Goal: Task Accomplishment & Management: Manage account settings

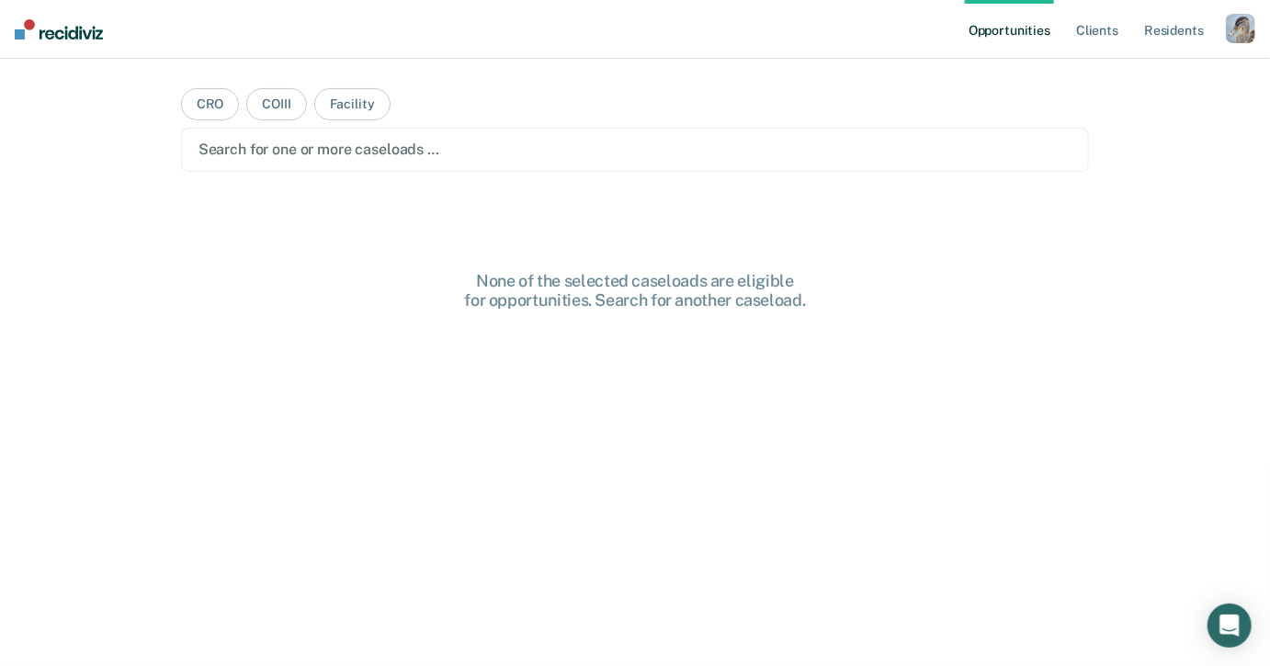
click at [1226, 29] on div "button" at bounding box center [1240, 28] width 29 height 29
click at [1138, 64] on div "Profile How it works Log Out" at bounding box center [1166, 97] width 177 height 90
click at [1130, 74] on link "Profile" at bounding box center [1167, 75] width 148 height 16
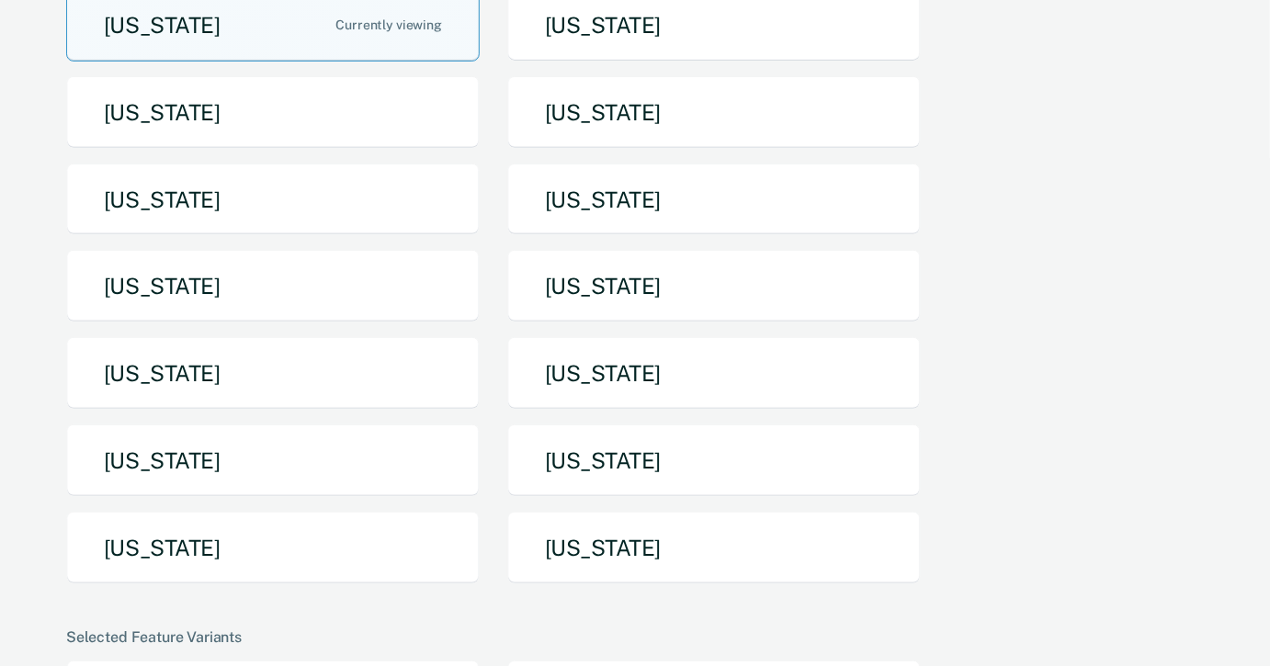
scroll to position [430, 0]
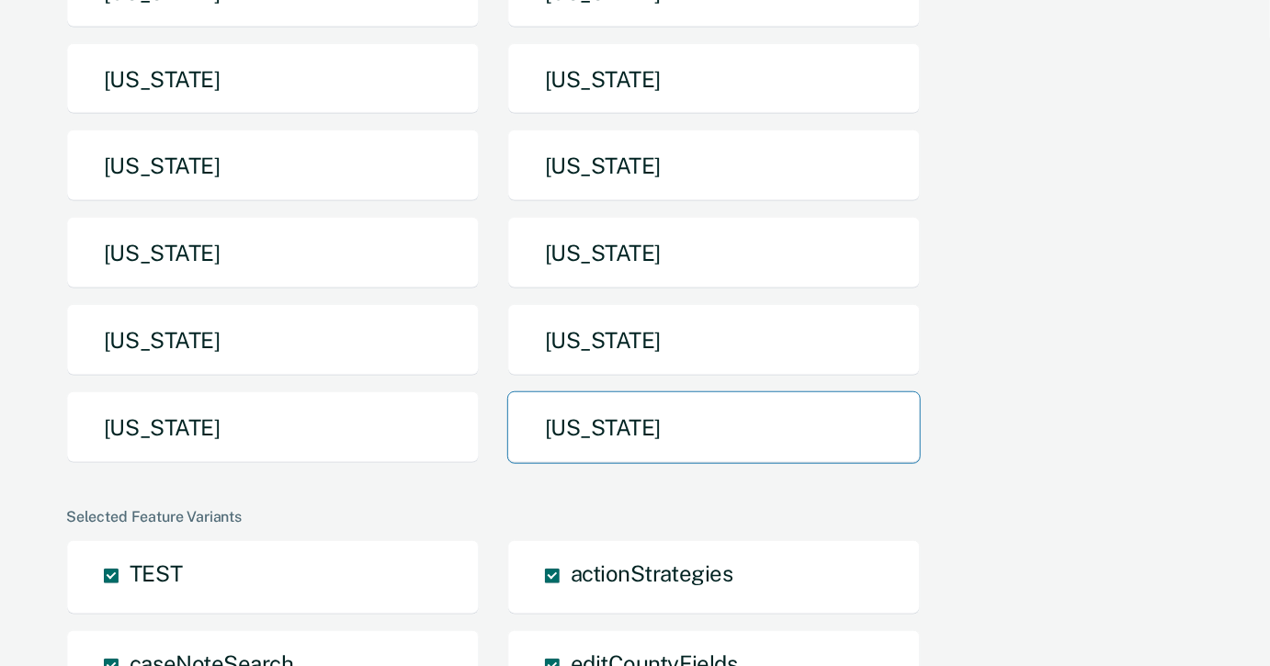
click at [557, 392] on button "[US_STATE]" at bounding box center [714, 428] width 414 height 73
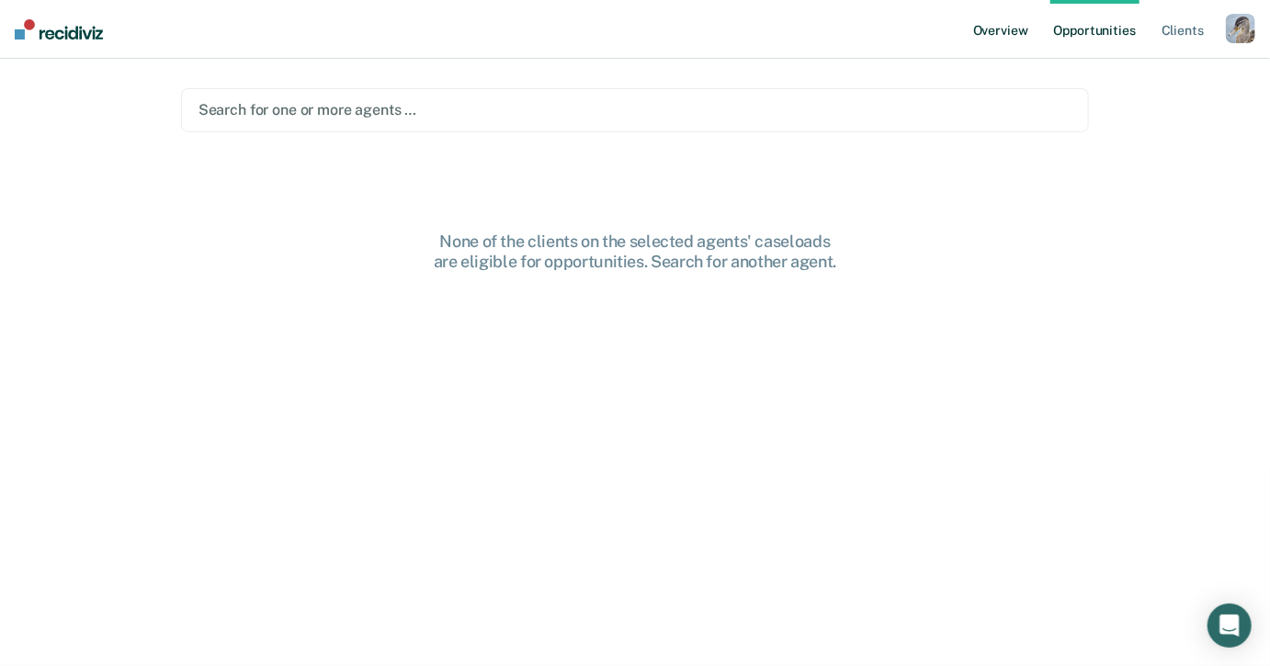
click at [1029, 37] on link "Overview" at bounding box center [1001, 29] width 63 height 59
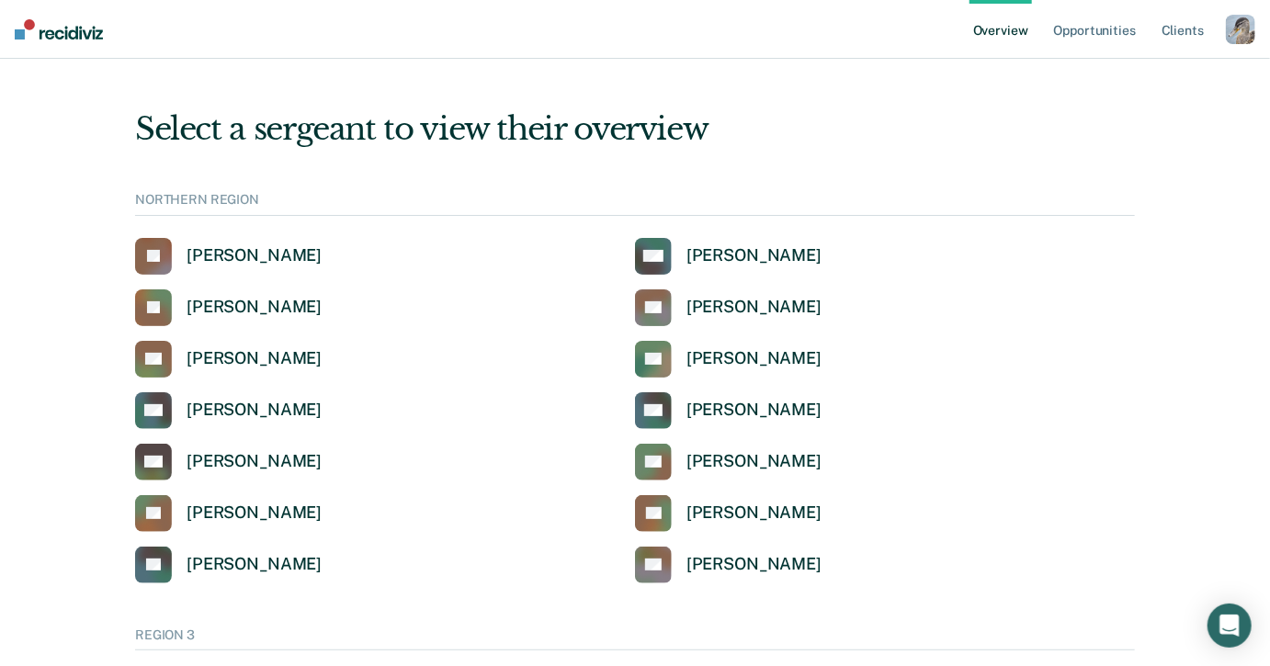
click at [1054, 205] on div "NORTHERN REGION" at bounding box center [635, 204] width 1000 height 24
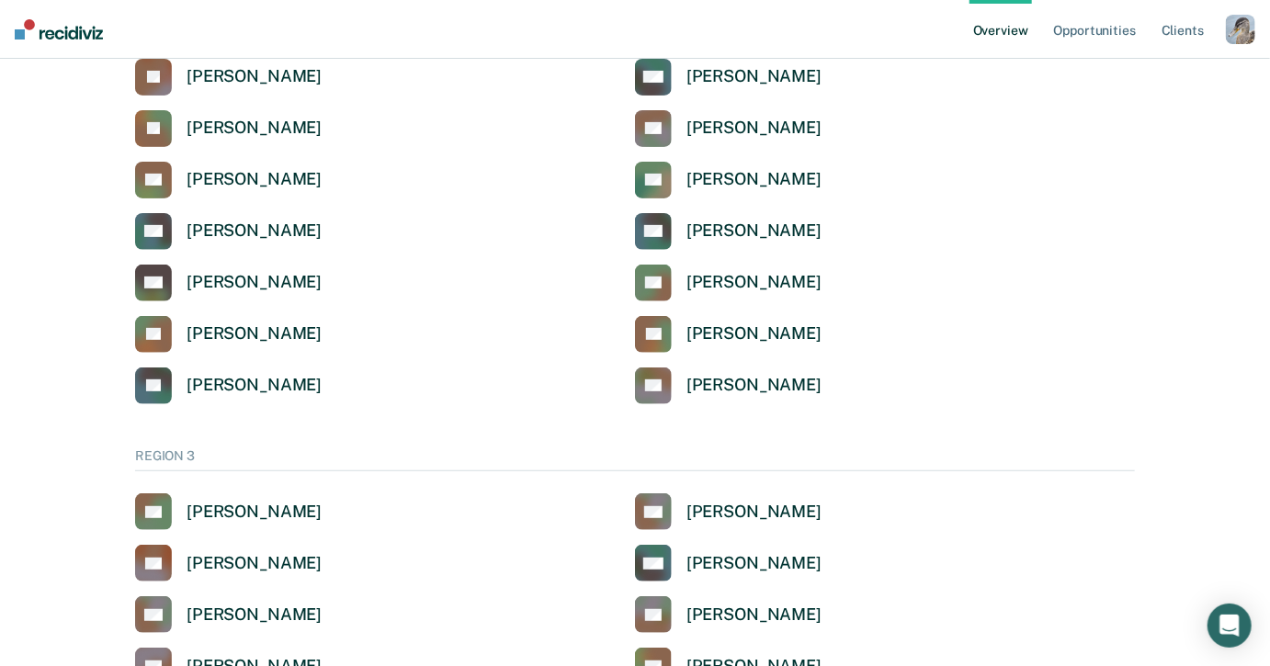
scroll to position [665, 0]
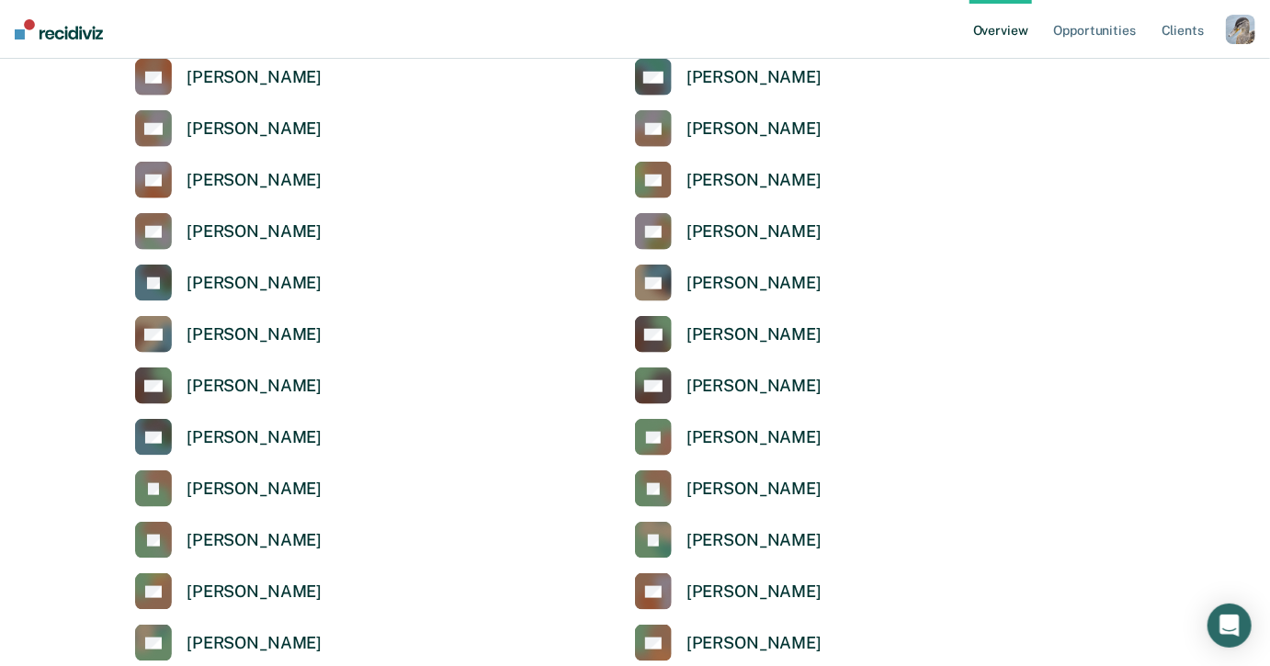
click at [1232, 42] on div "button" at bounding box center [1240, 29] width 29 height 29
click at [1100, 74] on link "Profile" at bounding box center [1167, 74] width 148 height 16
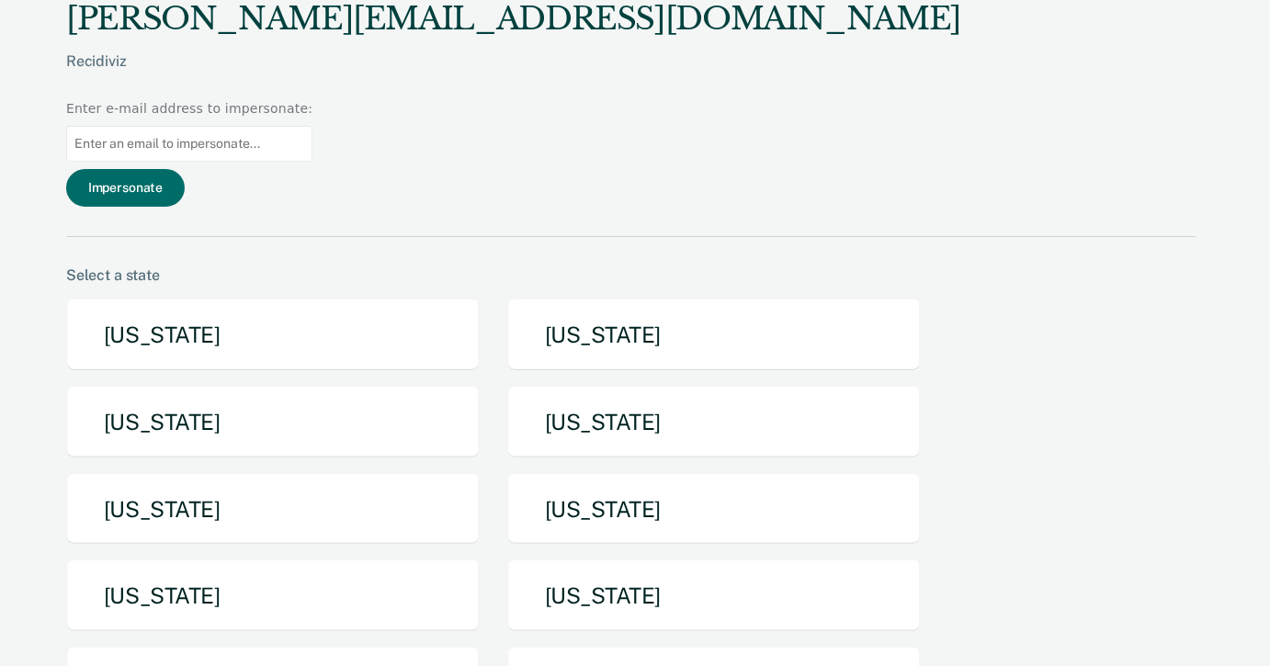
click at [313, 126] on input at bounding box center [189, 144] width 246 height 36
paste input "[EMAIL_ADDRESS][US_STATE][DOMAIN_NAME]"
type input "[EMAIL_ADDRESS][US_STATE][DOMAIN_NAME]"
click at [185, 169] on button "Impersonate" at bounding box center [125, 188] width 119 height 38
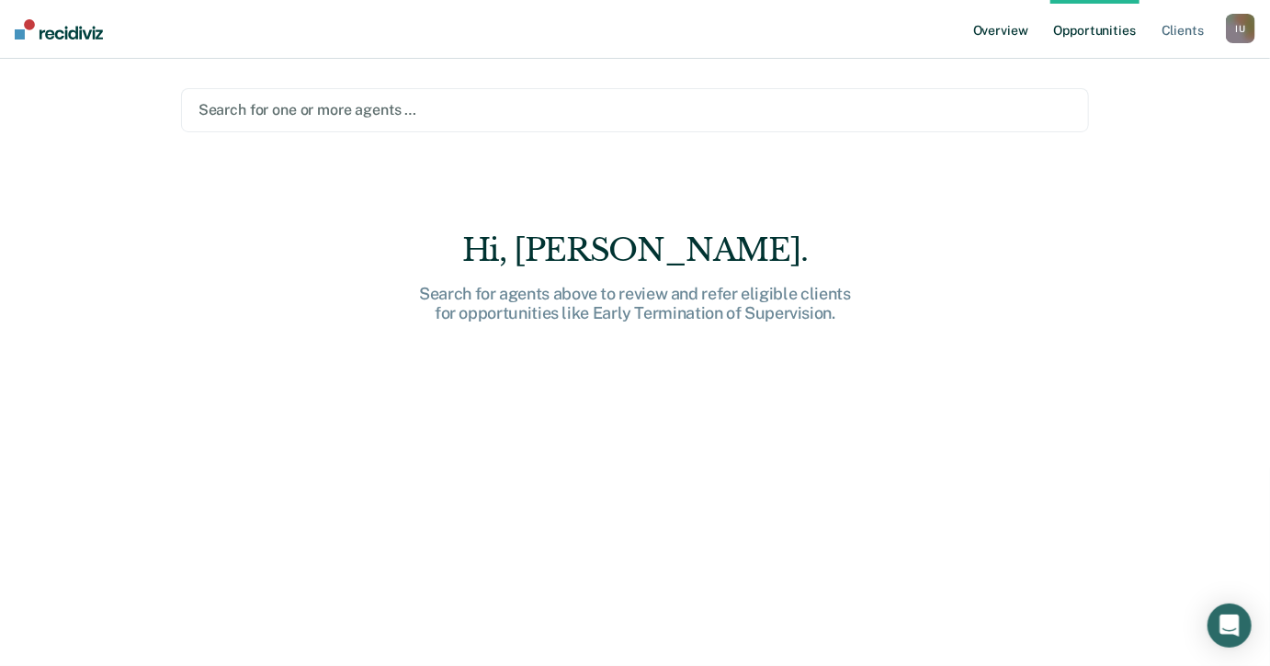
click at [1002, 31] on link "Overview" at bounding box center [1001, 29] width 63 height 59
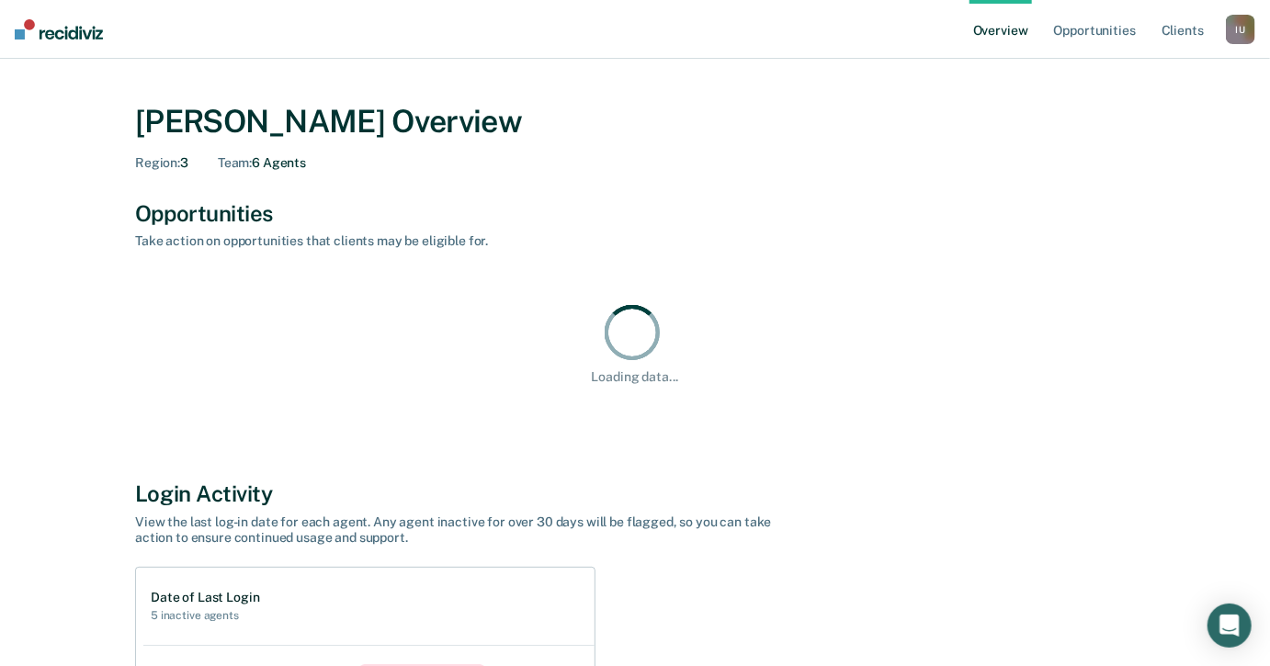
click at [1242, 33] on div "I U" at bounding box center [1240, 29] width 29 height 29
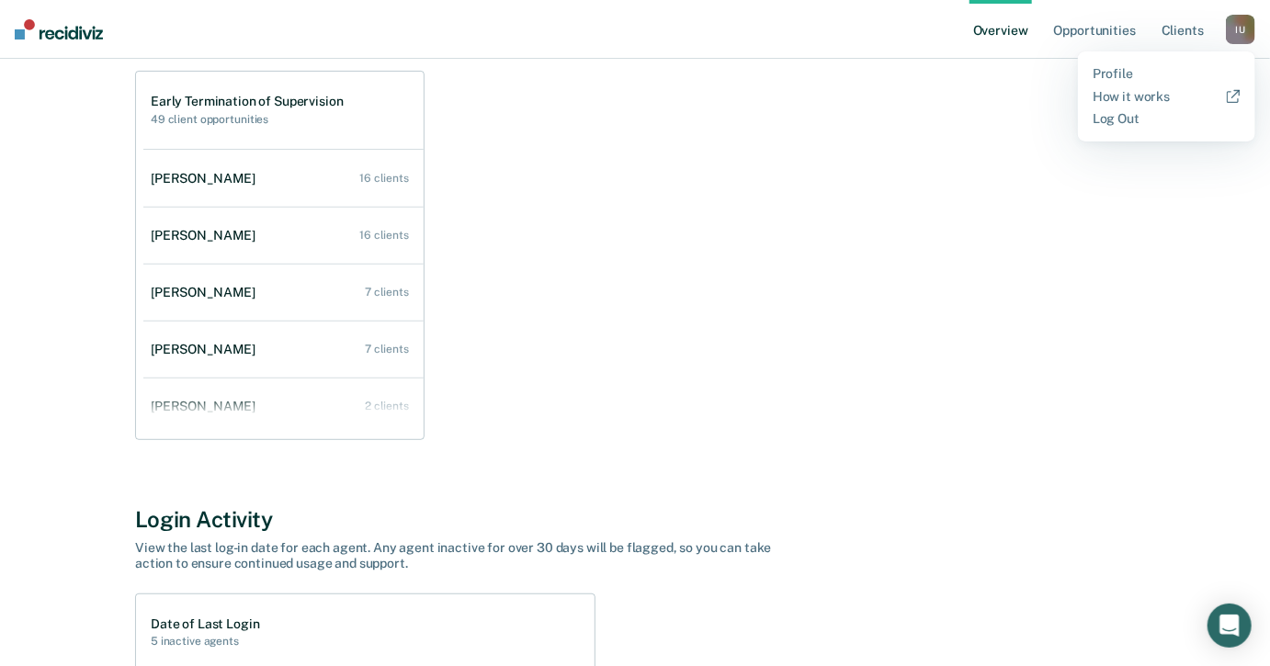
scroll to position [88, 0]
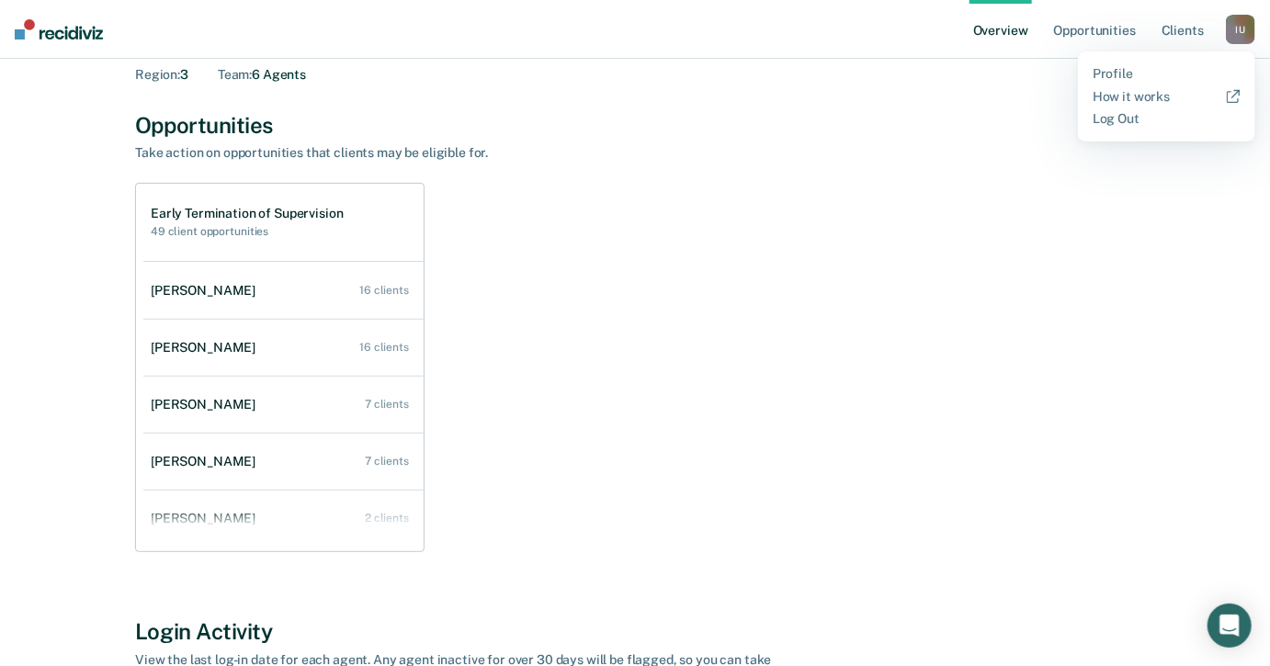
click at [639, 394] on div "Early Termination of Supervision 49 client opportunities [PERSON_NAME] 16 clien…" at bounding box center [635, 367] width 1000 height 369
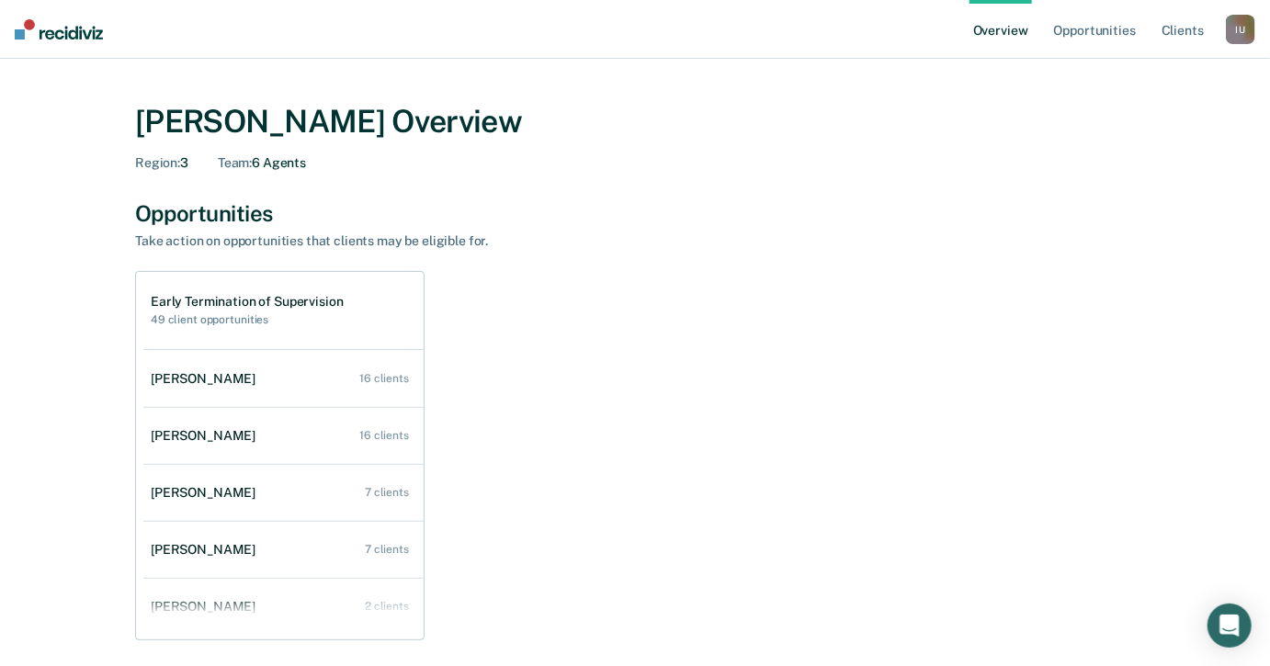
scroll to position [35, 0]
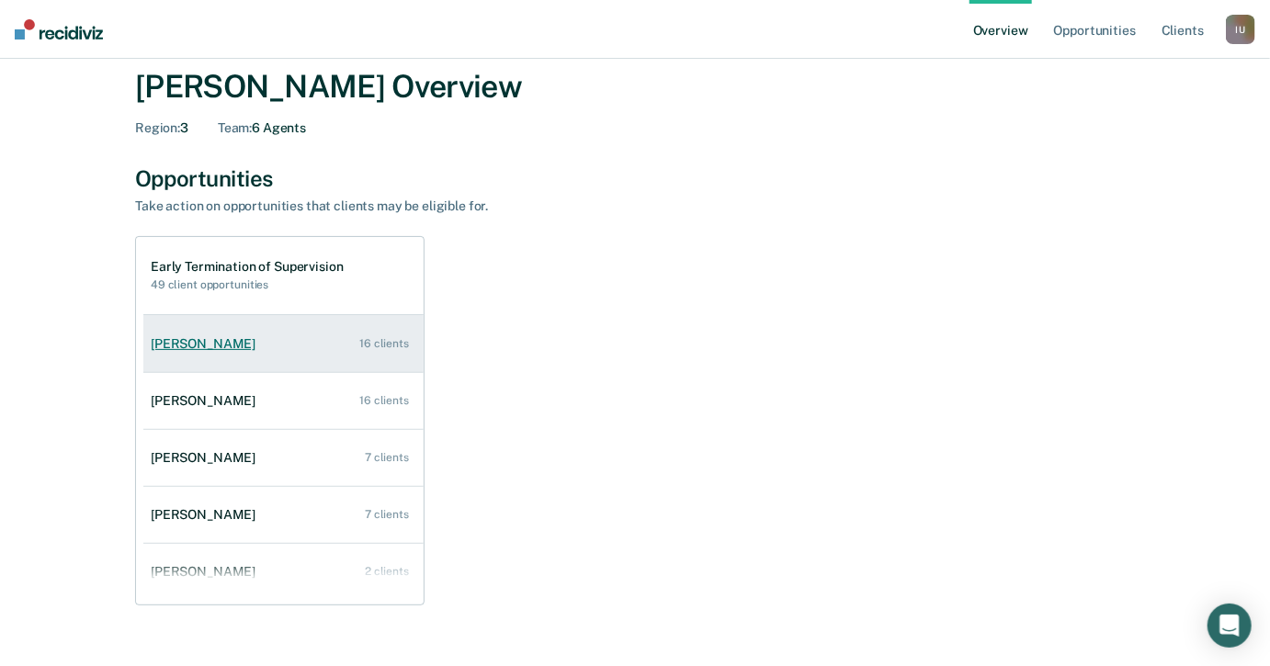
click at [345, 355] on link "[PERSON_NAME] 16 clients" at bounding box center [283, 344] width 280 height 52
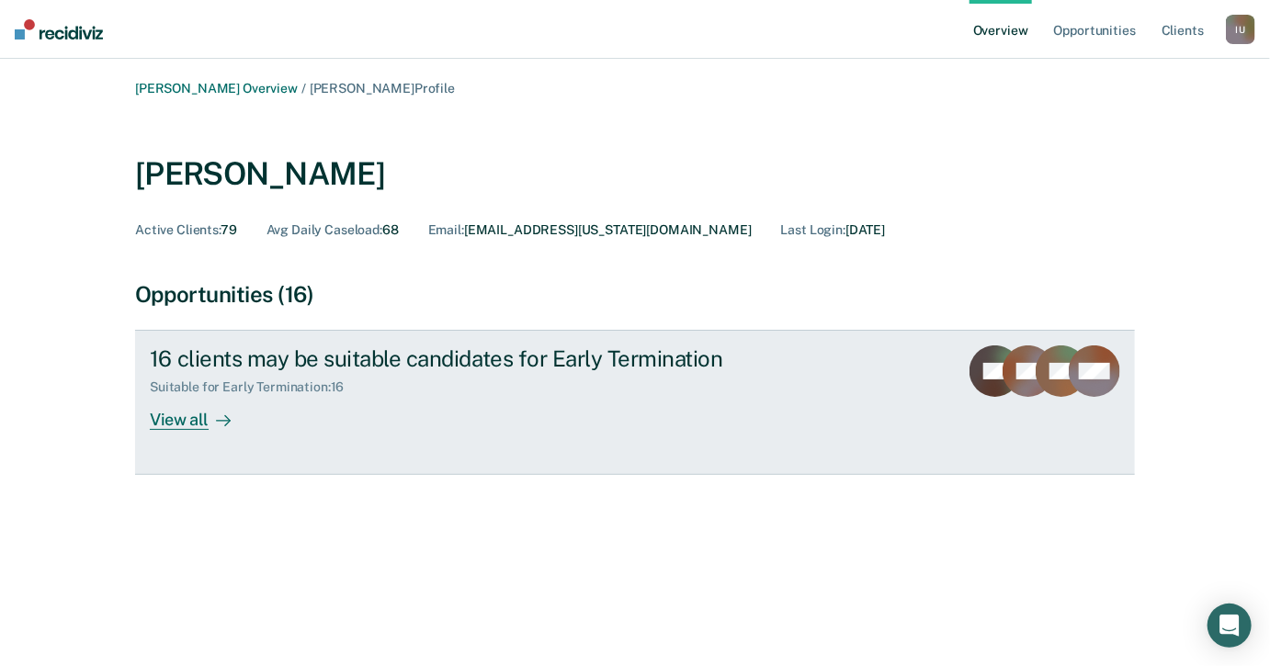
click at [283, 408] on div "16 clients may be suitable candidates for Early Termination Suitable for Early …" at bounding box center [494, 388] width 689 height 85
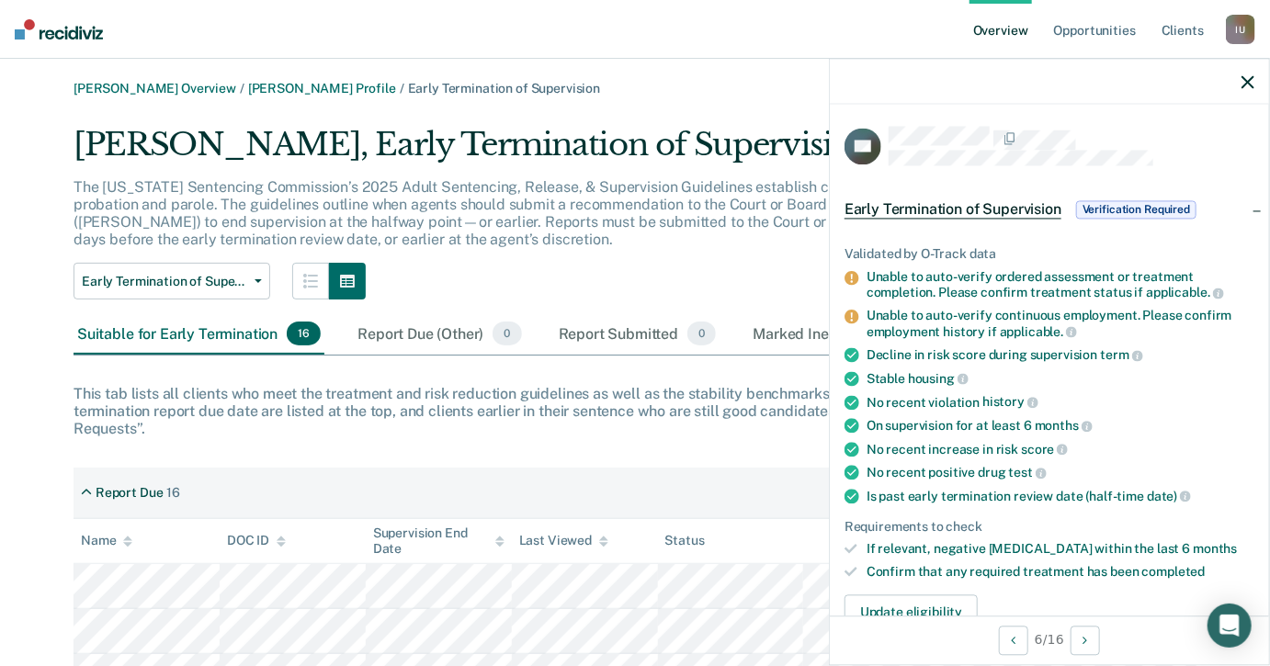
click at [1251, 85] on icon "button" at bounding box center [1248, 81] width 13 height 13
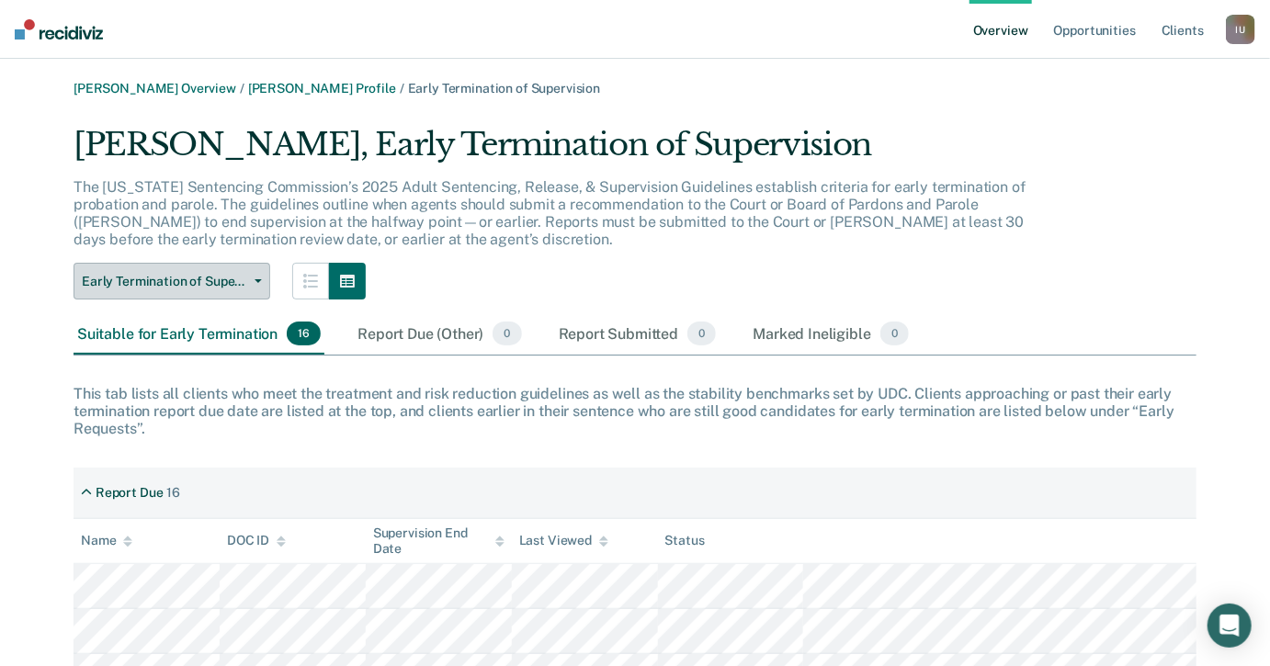
click at [204, 286] on span "Early Termination of Supervision" at bounding box center [164, 282] width 165 height 16
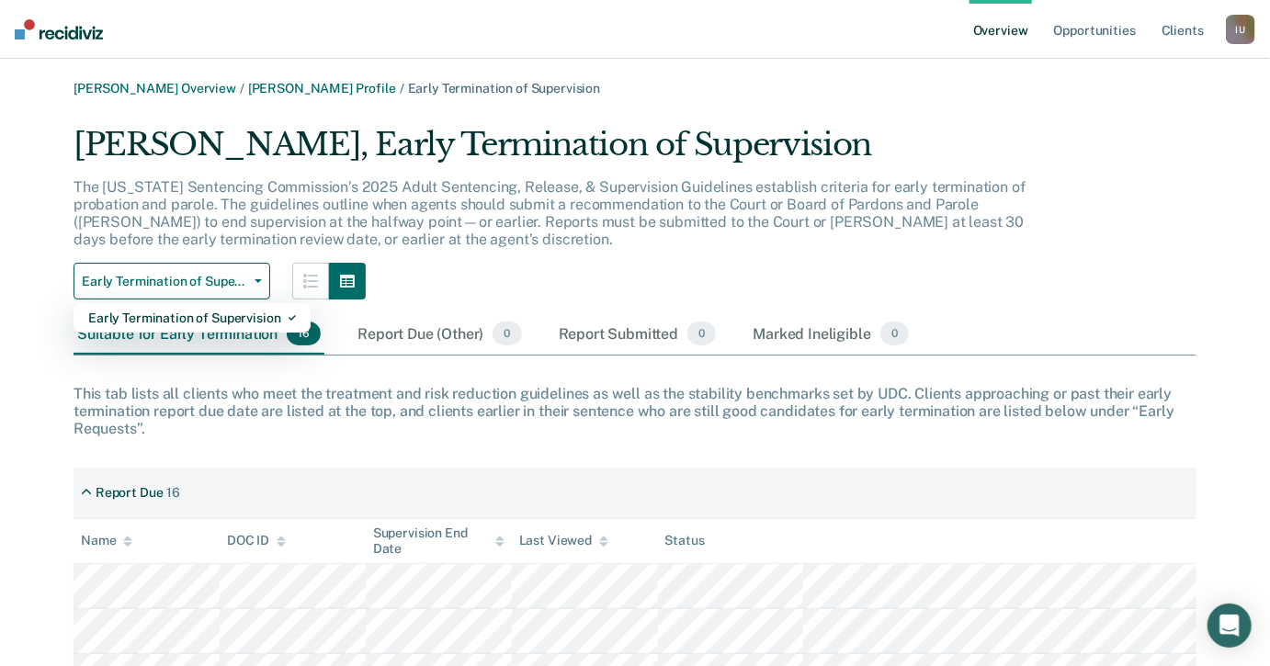
click at [258, 206] on p "The [US_STATE] Sentencing Commission’s 2025 Adult Sentencing, Release, & Superv…" at bounding box center [550, 213] width 952 height 71
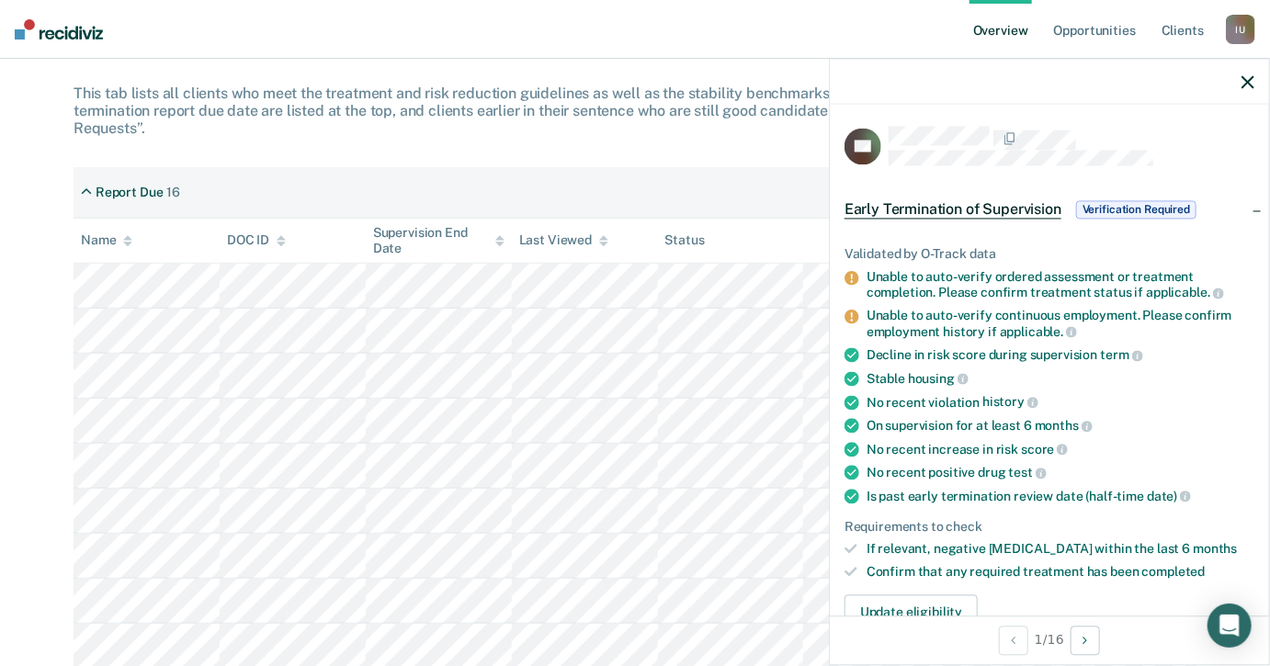
click at [1221, 210] on div "Early Termination of Supervision Verification Required" at bounding box center [1049, 209] width 439 height 59
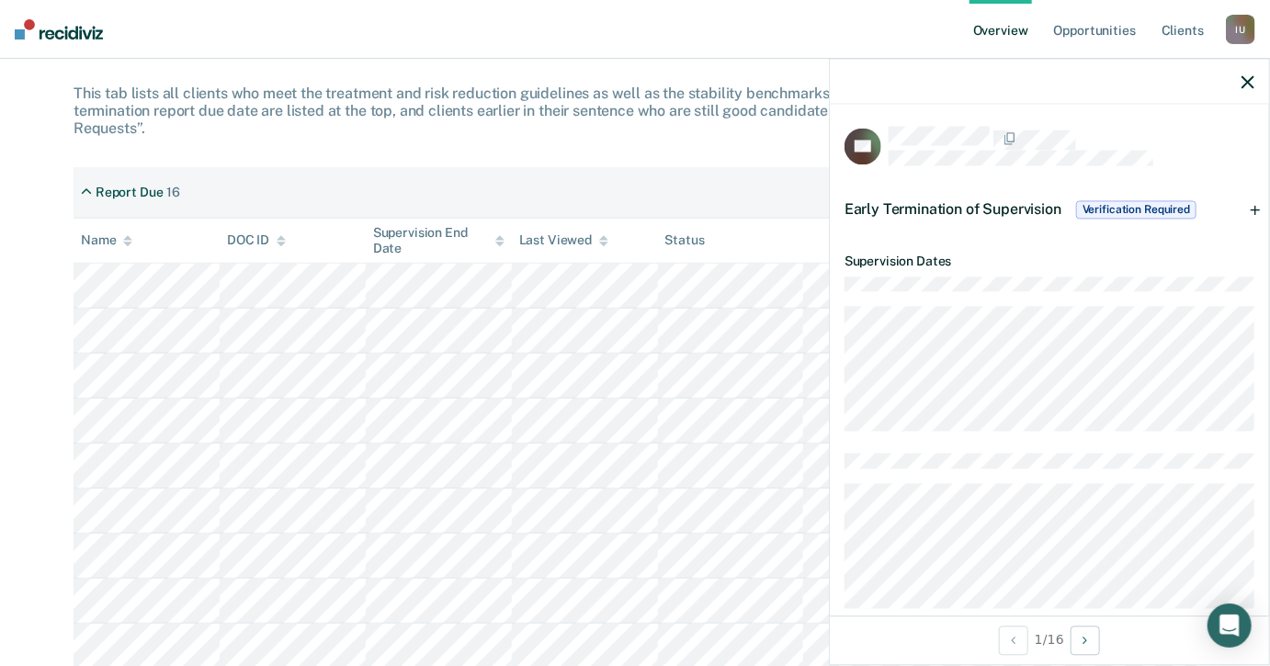
click at [1221, 210] on div "Early Termination of Supervision Verification Required" at bounding box center [1049, 209] width 439 height 59
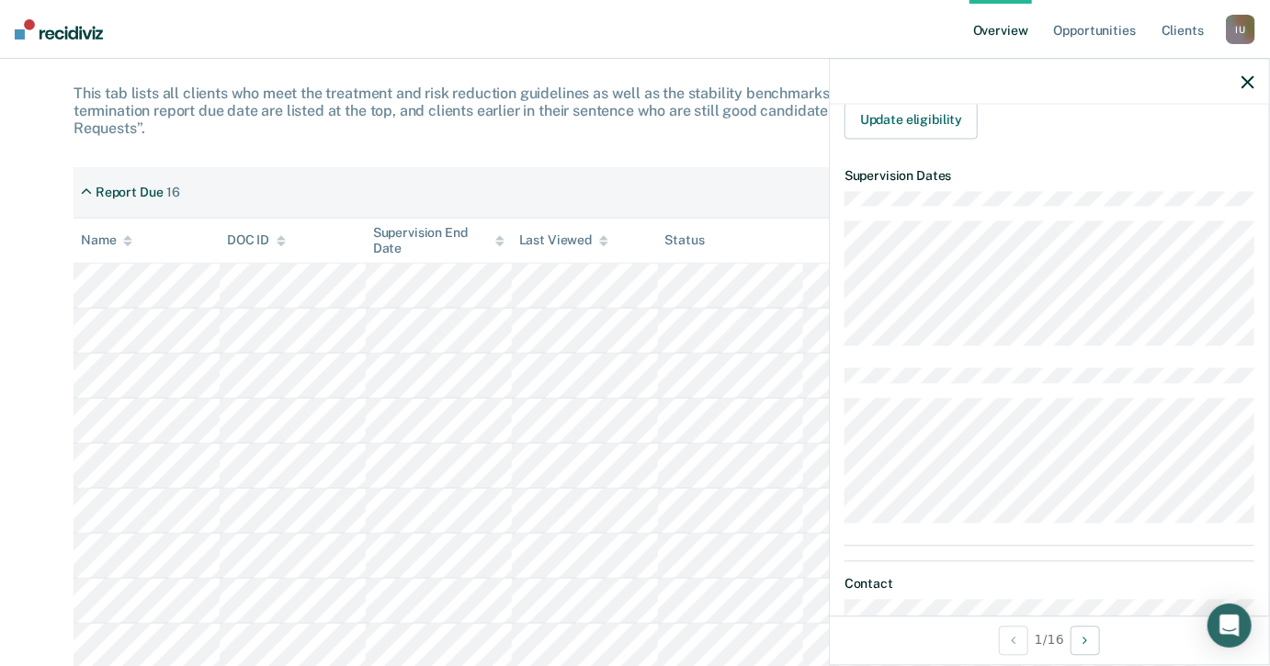
scroll to position [585, 0]
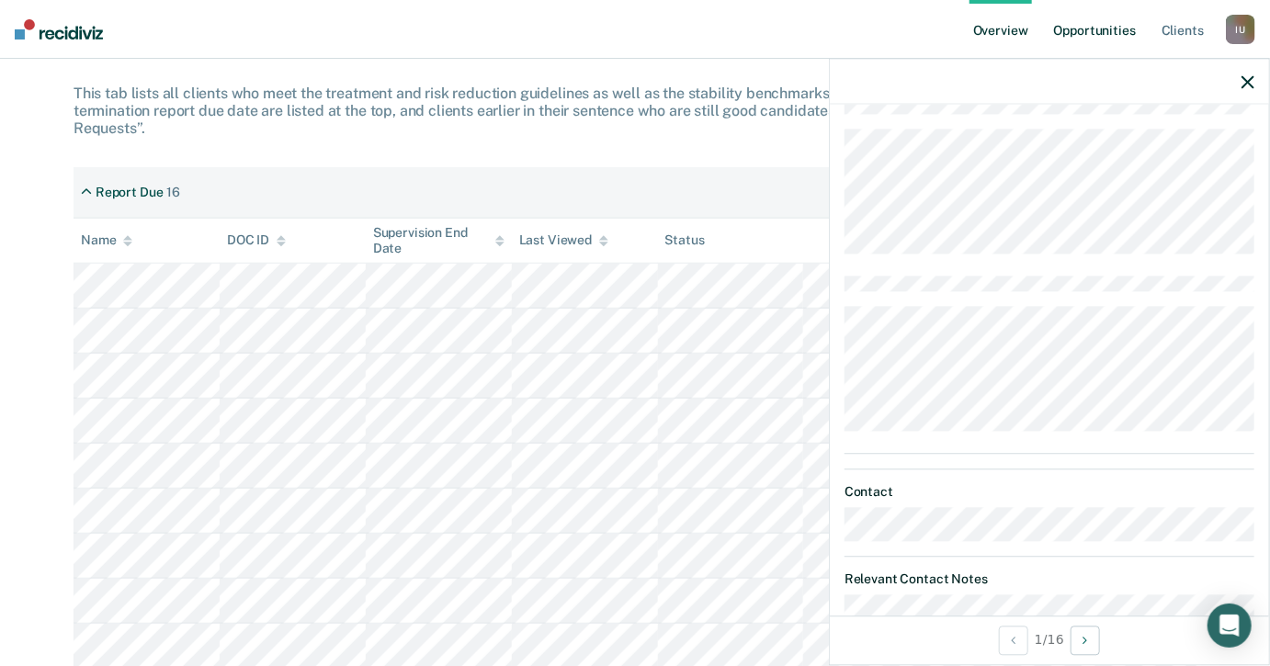
click at [1100, 36] on link "Opportunities" at bounding box center [1095, 29] width 89 height 59
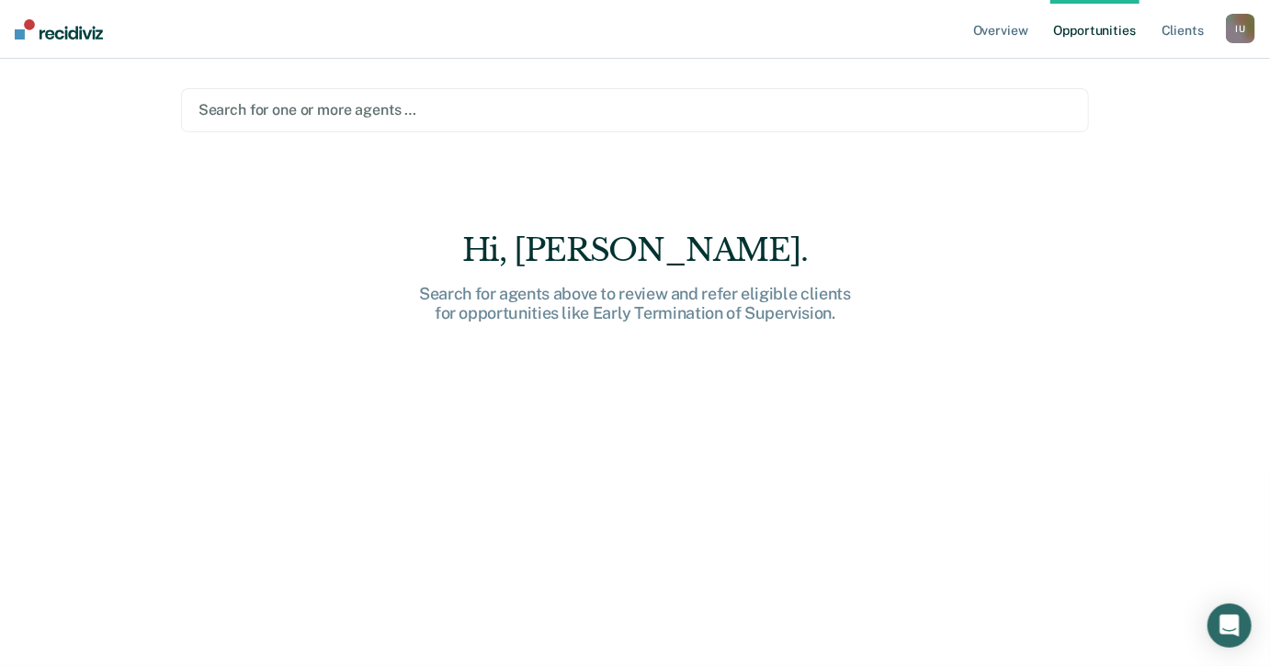
click at [809, 105] on div at bounding box center [636, 109] width 874 height 21
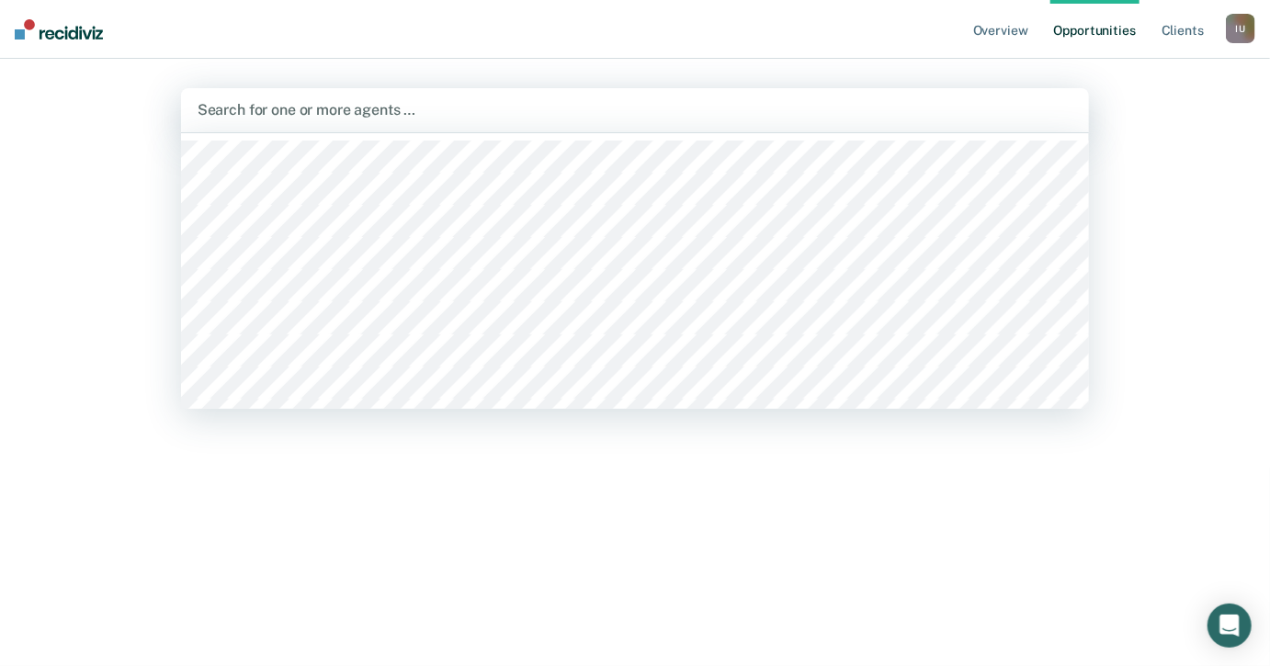
click at [789, 80] on main "[PERSON_NAME], 1 of 357. 357 results available. Use Up and Down to choose optio…" at bounding box center [635, 340] width 953 height 563
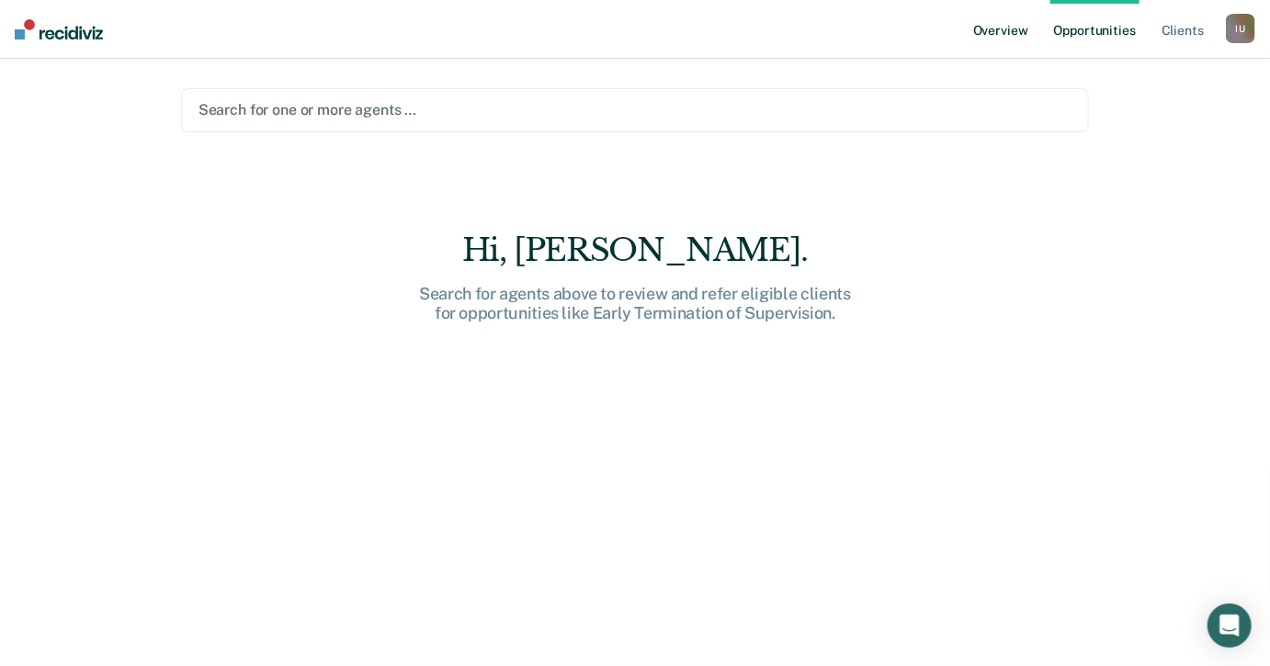
click at [1021, 23] on link "Overview" at bounding box center [1001, 29] width 63 height 59
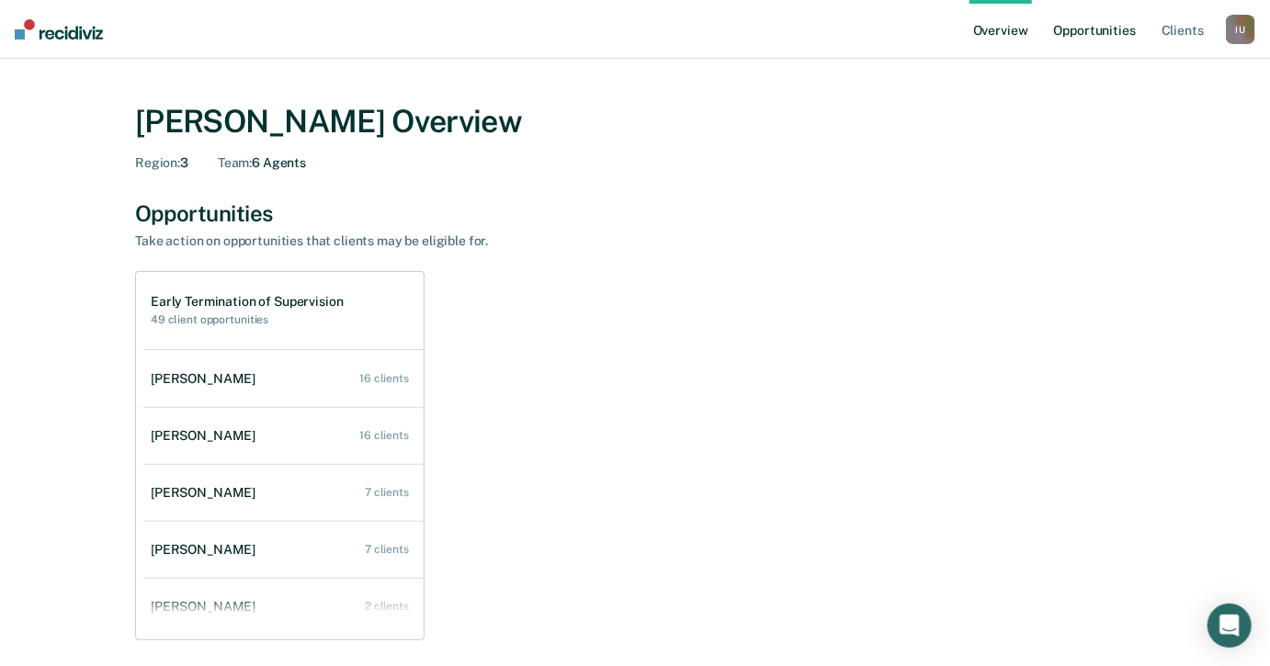
click at [1077, 27] on link "Opportunities" at bounding box center [1095, 29] width 89 height 59
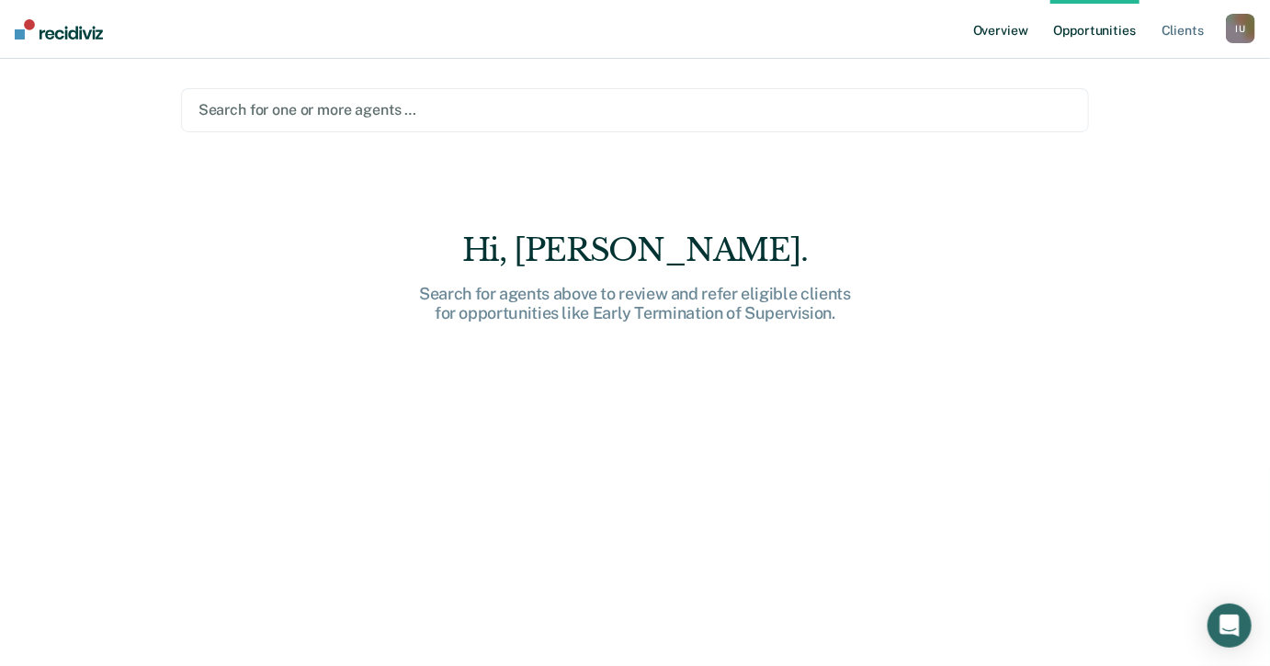
click at [983, 32] on link "Overview" at bounding box center [1001, 29] width 63 height 59
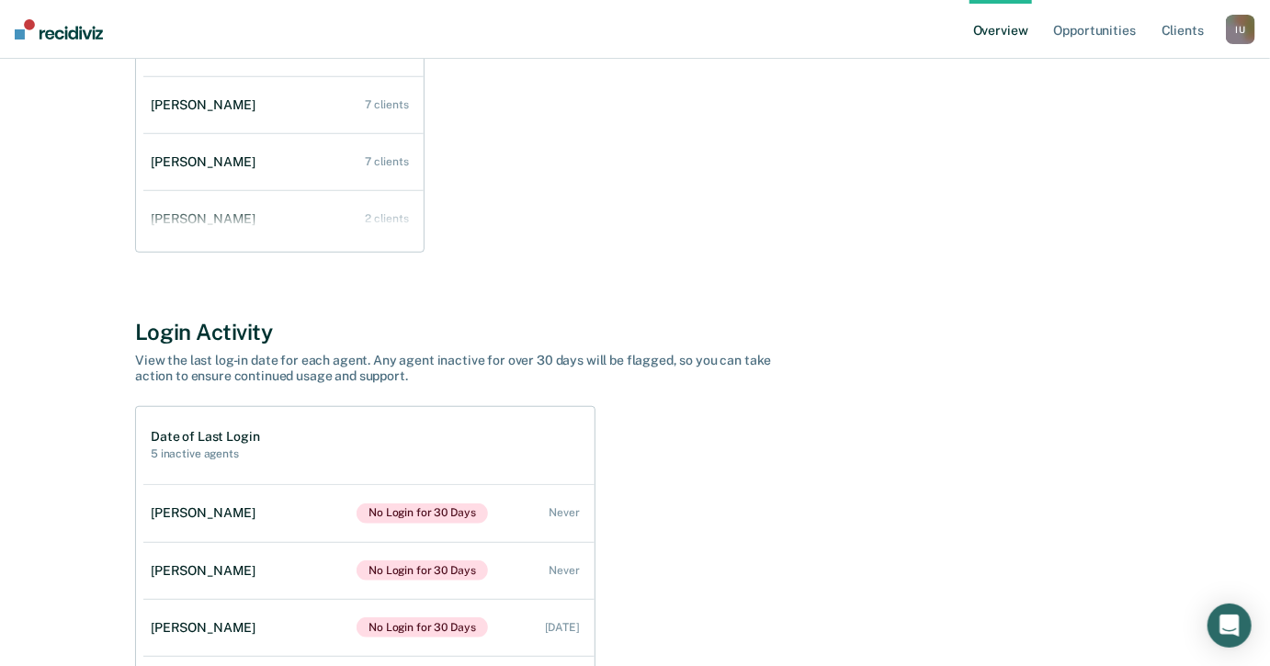
scroll to position [326, 0]
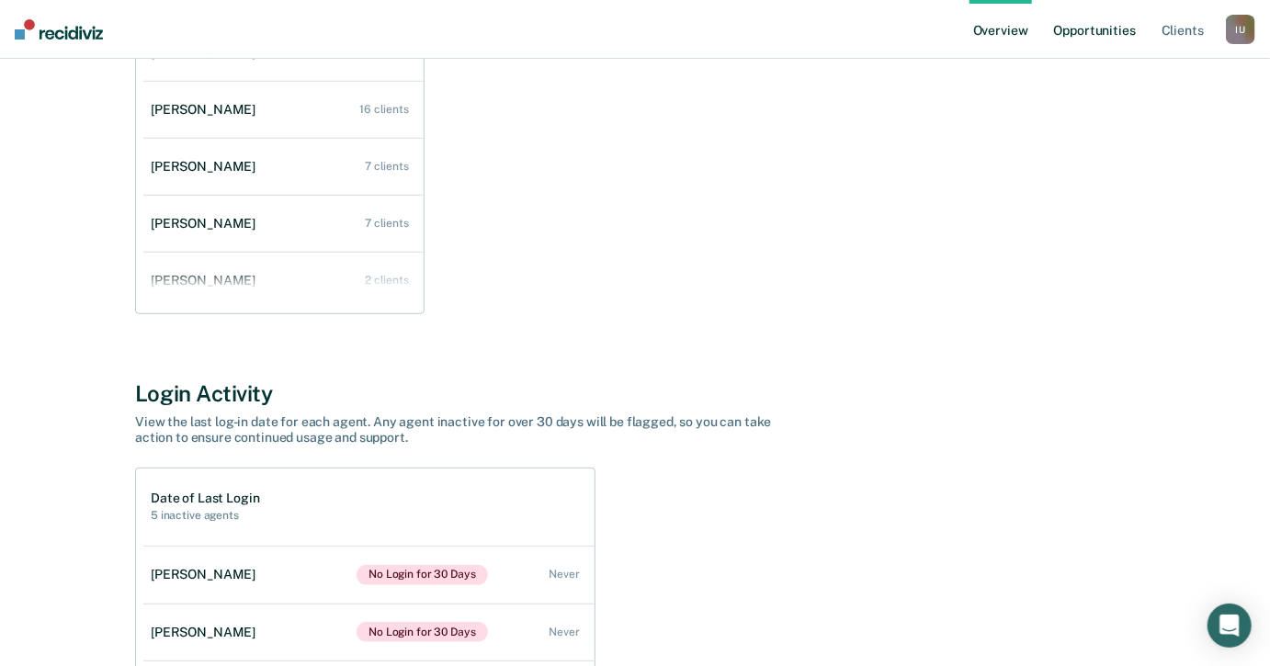
click at [1093, 20] on link "Opportunities" at bounding box center [1095, 29] width 89 height 59
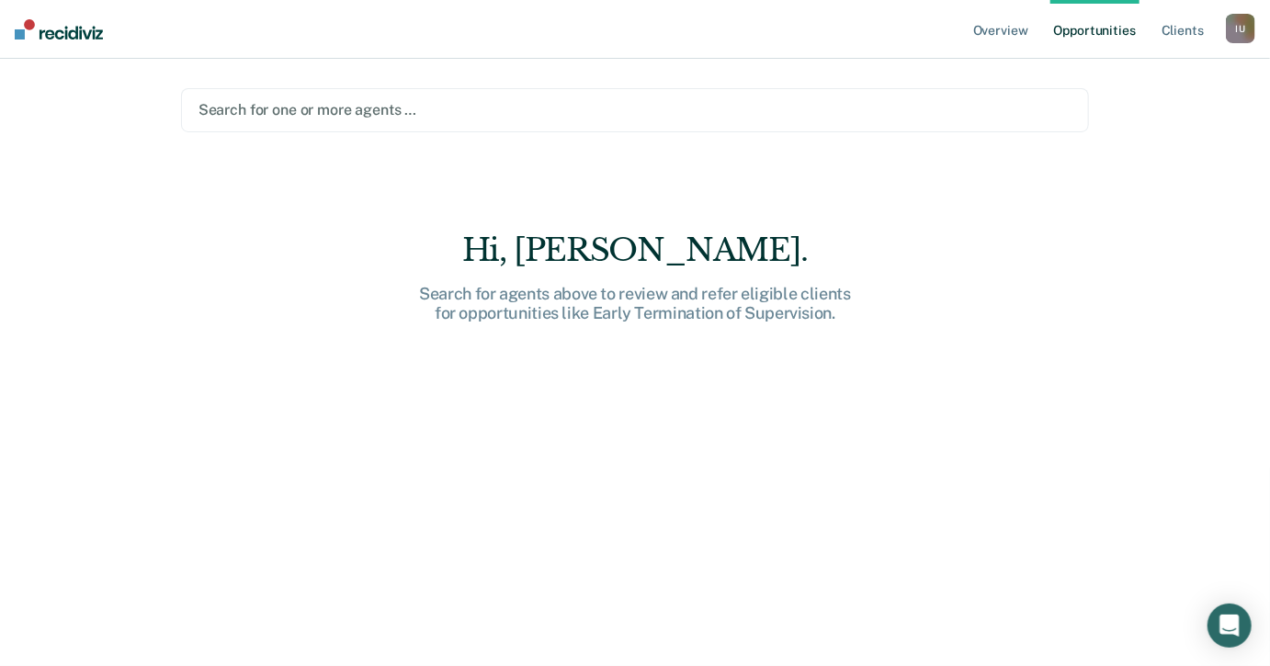
click at [776, 99] on div at bounding box center [636, 109] width 874 height 21
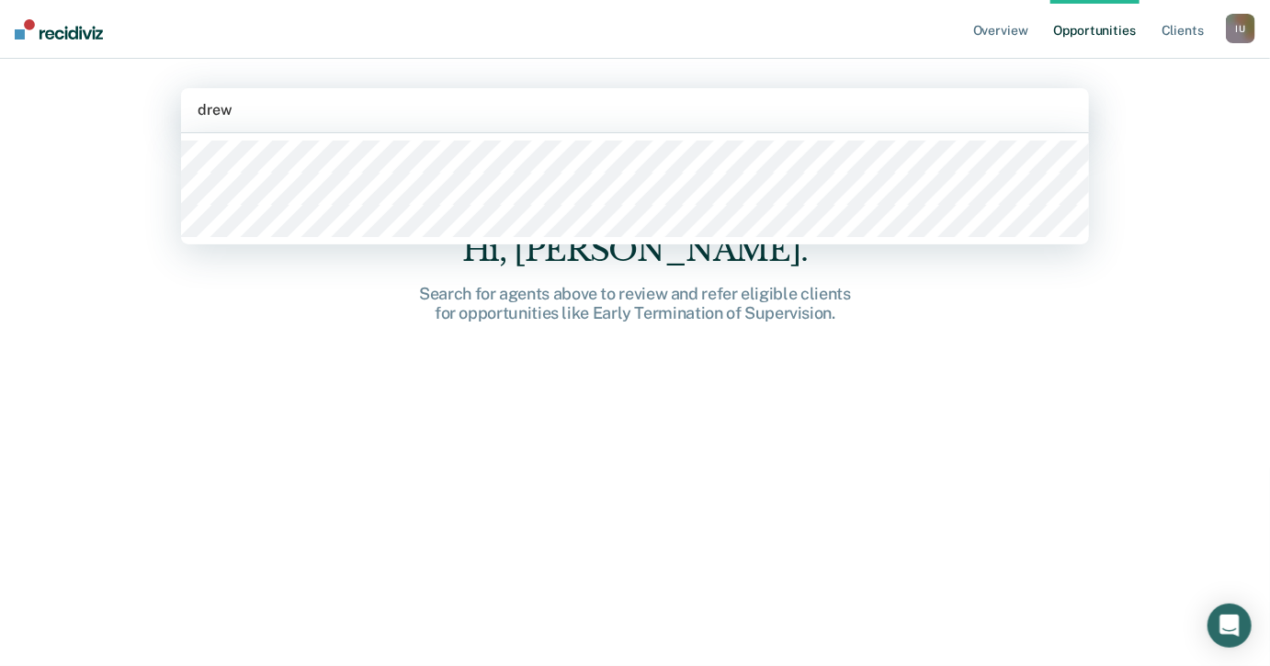
type input "[PERSON_NAME]"
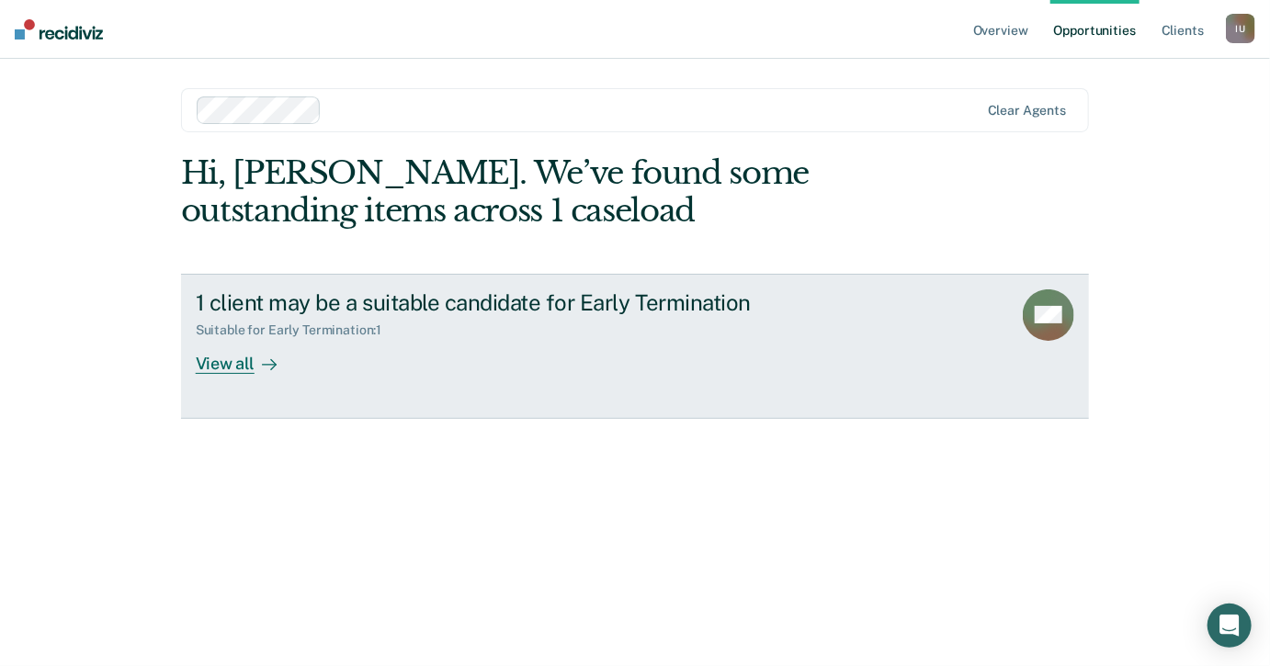
click at [594, 348] on div "1 client may be a suitable candidate for Early Termination Suitable for Early T…" at bounding box center [540, 332] width 689 height 85
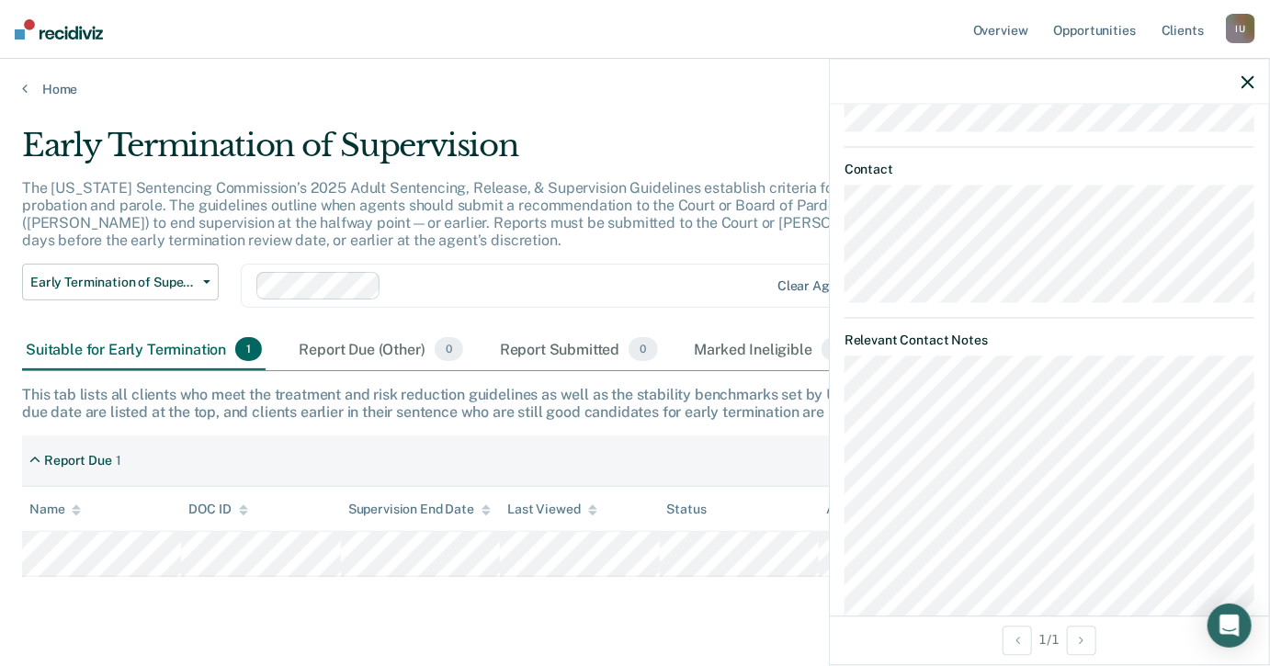
scroll to position [836, 0]
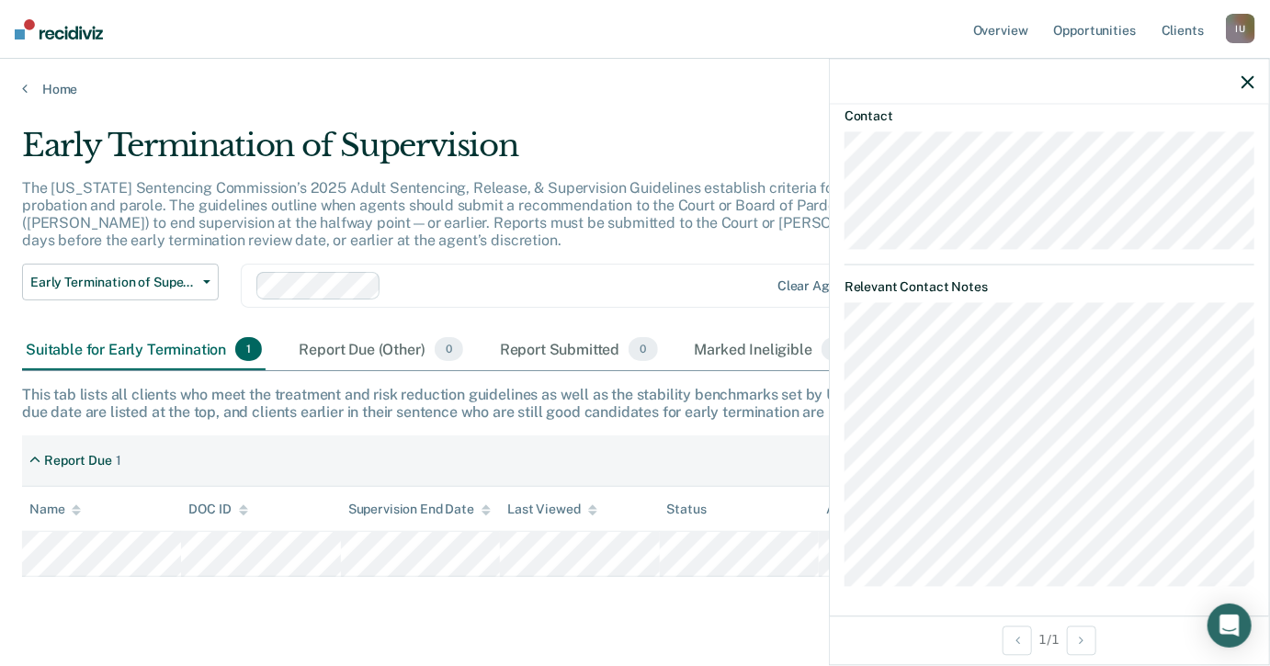
click at [1248, 74] on button "button" at bounding box center [1248, 82] width 13 height 16
